Goal: Browse casually: Explore the website without a specific task or goal

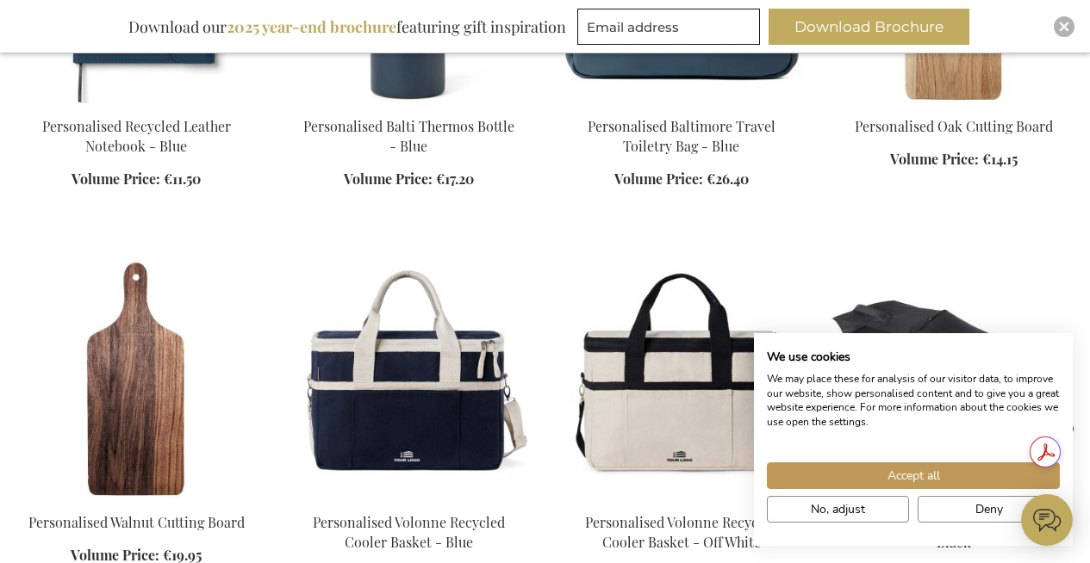
scroll to position [1064, 0]
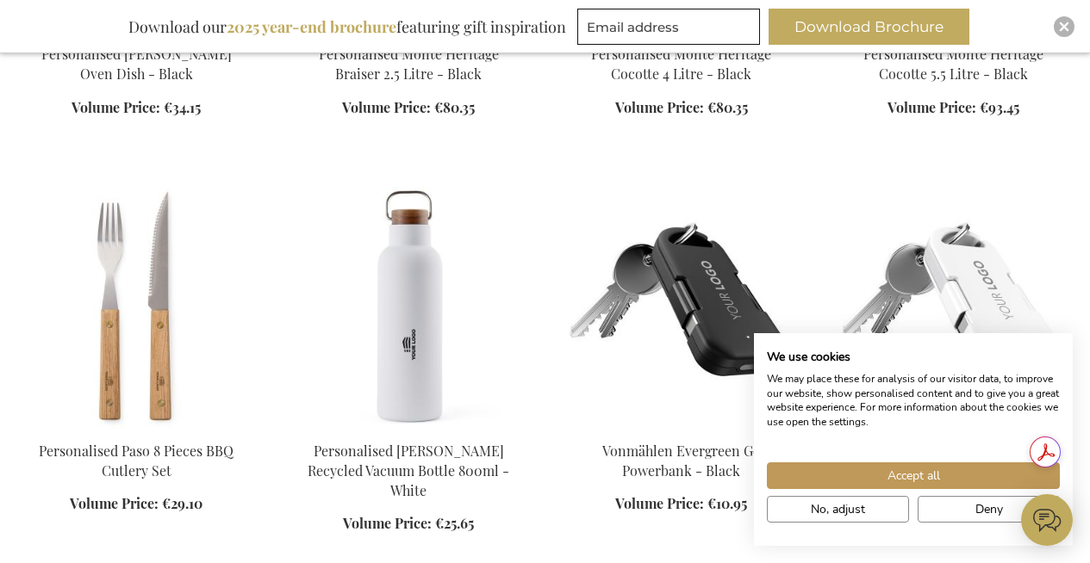
scroll to position [3830, 0]
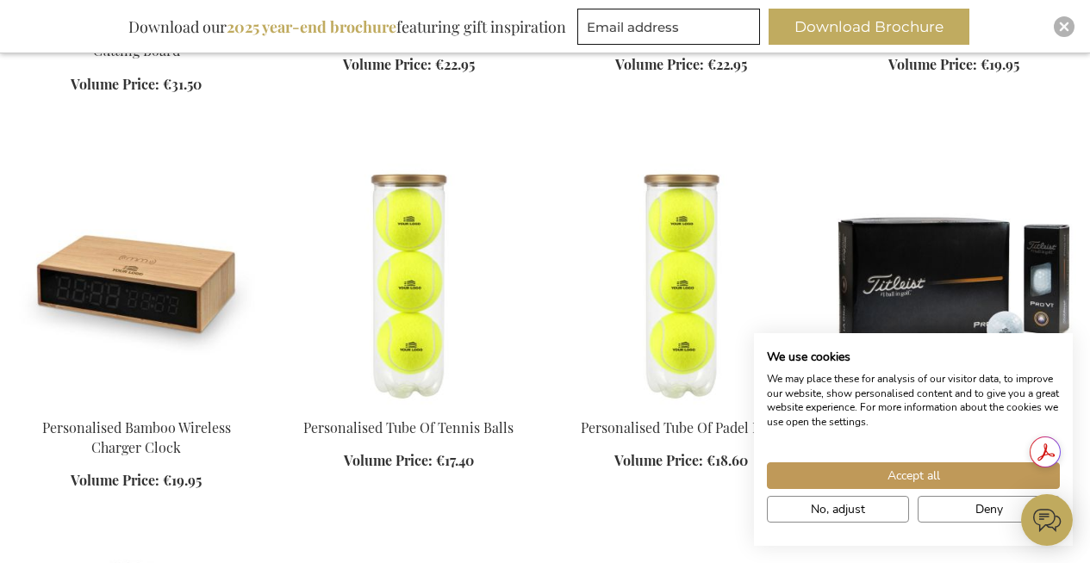
scroll to position [4672, 0]
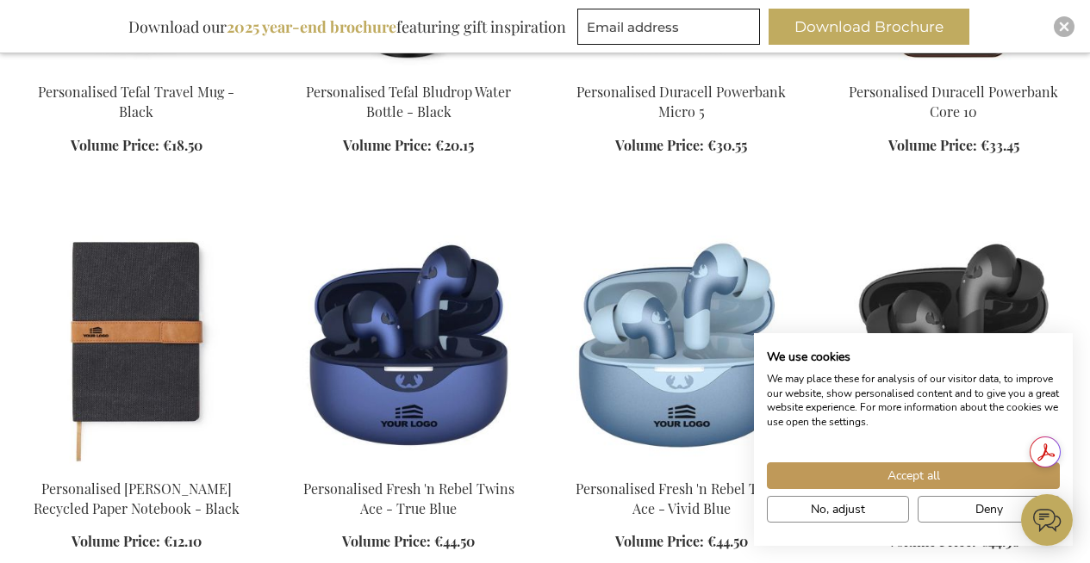
scroll to position [8466, 0]
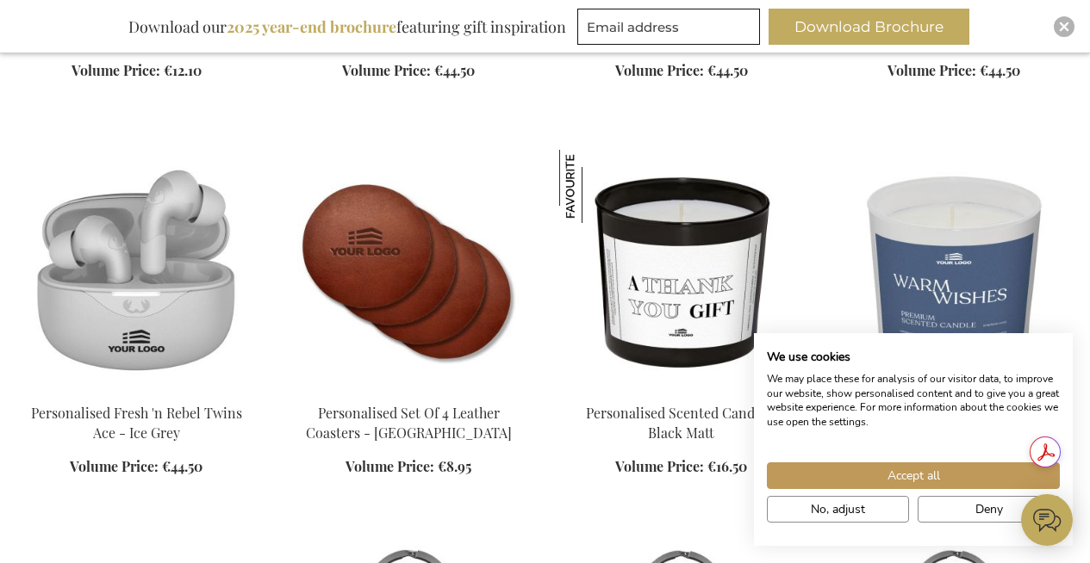
scroll to position [8947, 0]
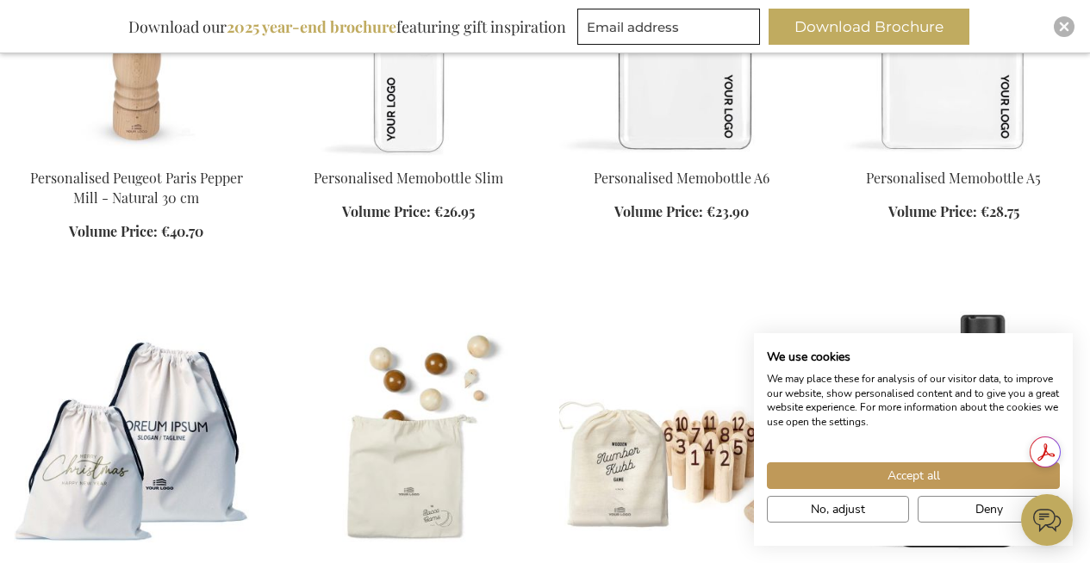
scroll to position [12213, 0]
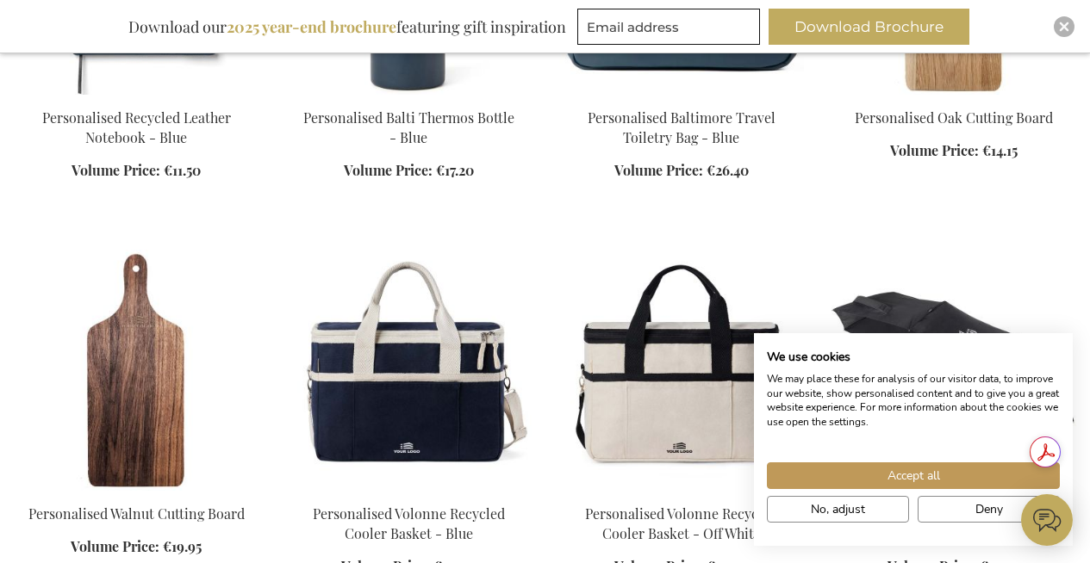
scroll to position [185, 0]
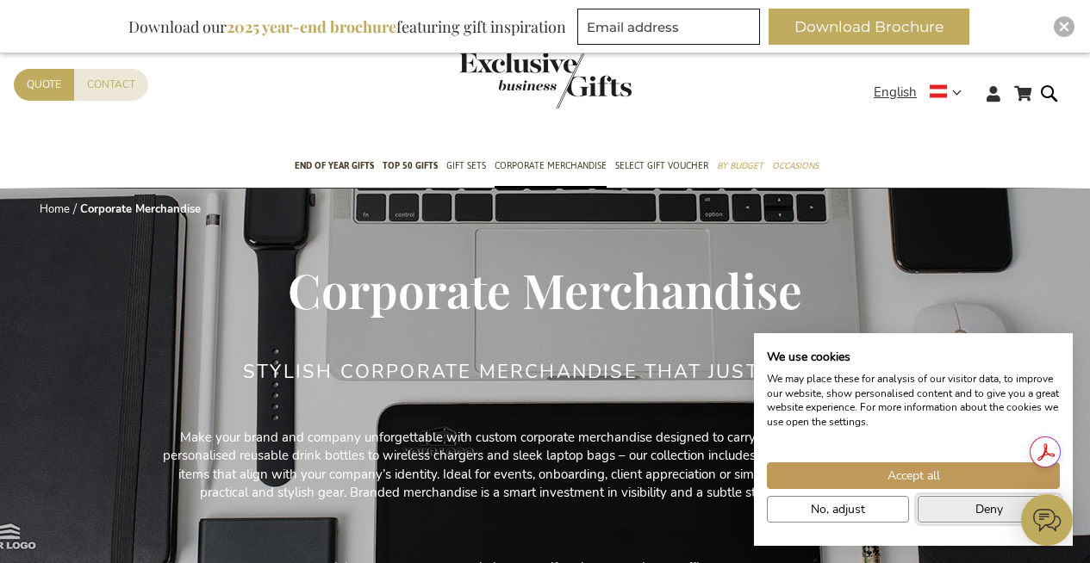
click at [934, 510] on button "Deny" at bounding box center [988, 509] width 142 height 27
